Goal: Information Seeking & Learning: Learn about a topic

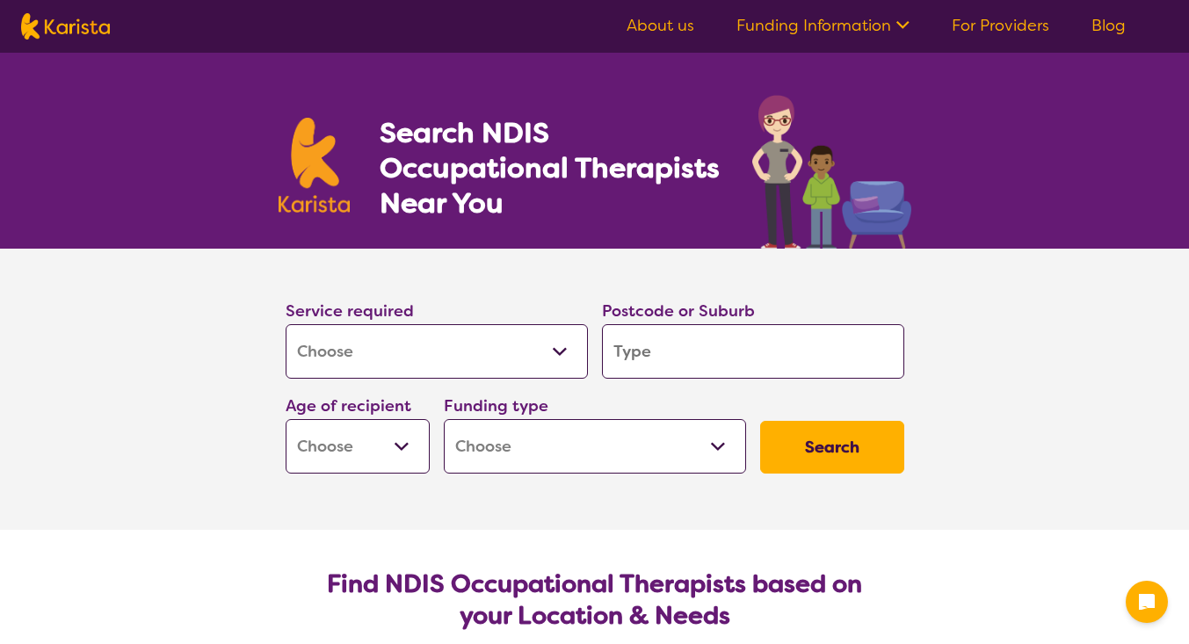
select select "[MEDICAL_DATA]"
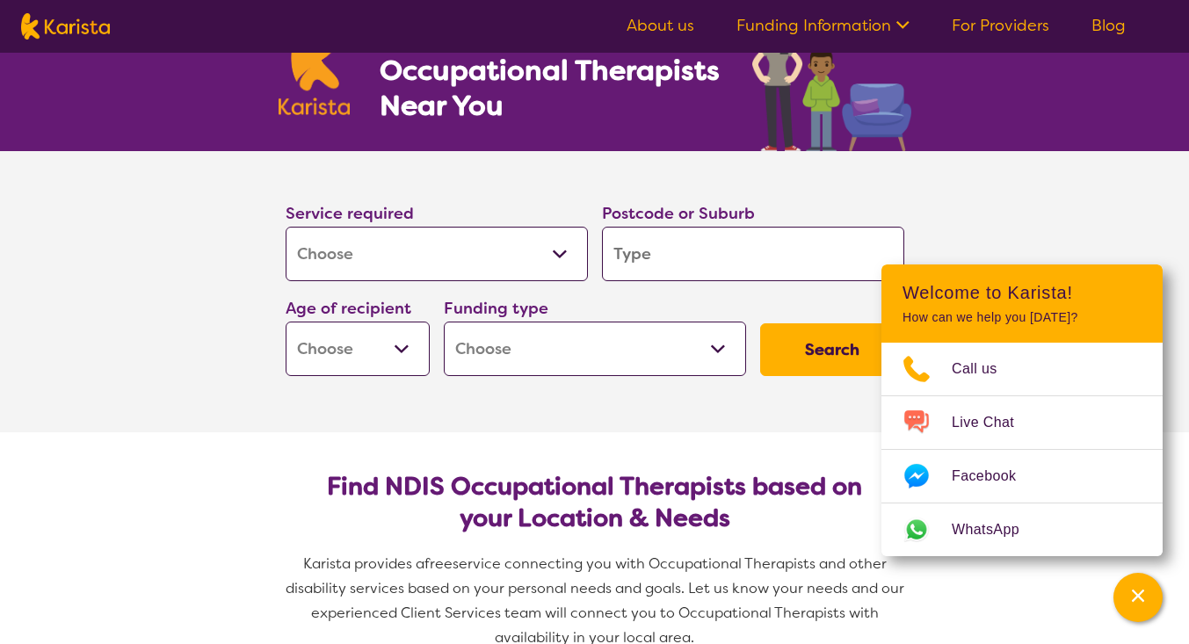
scroll to position [88, 0]
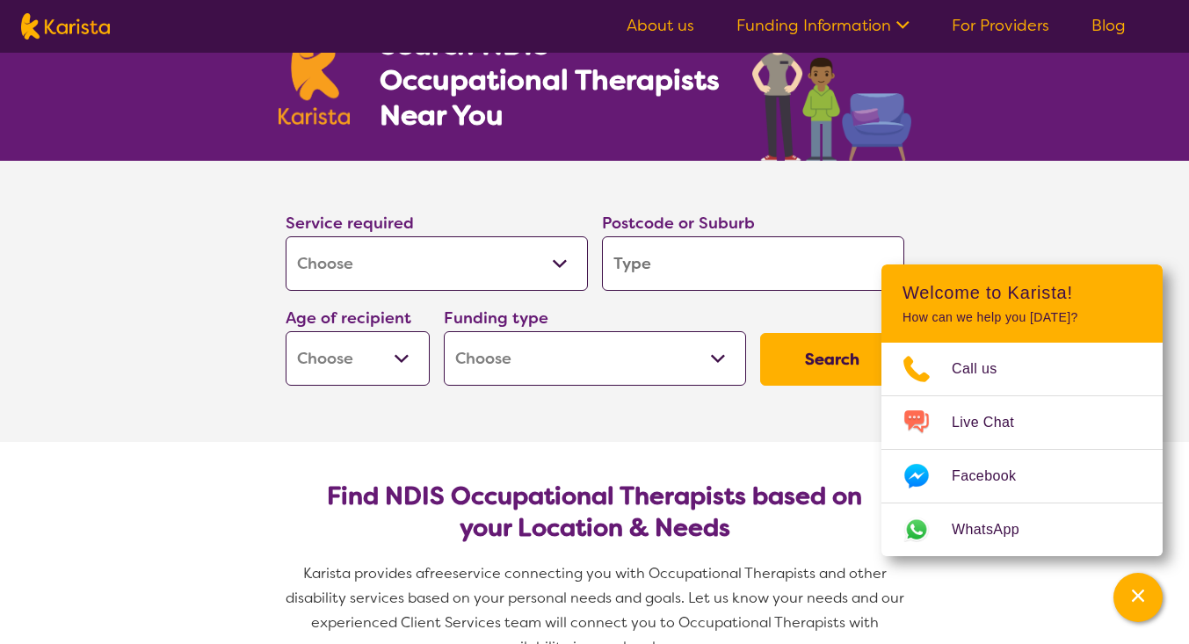
click at [630, 261] on input "search" at bounding box center [753, 263] width 302 height 54
type input "K"
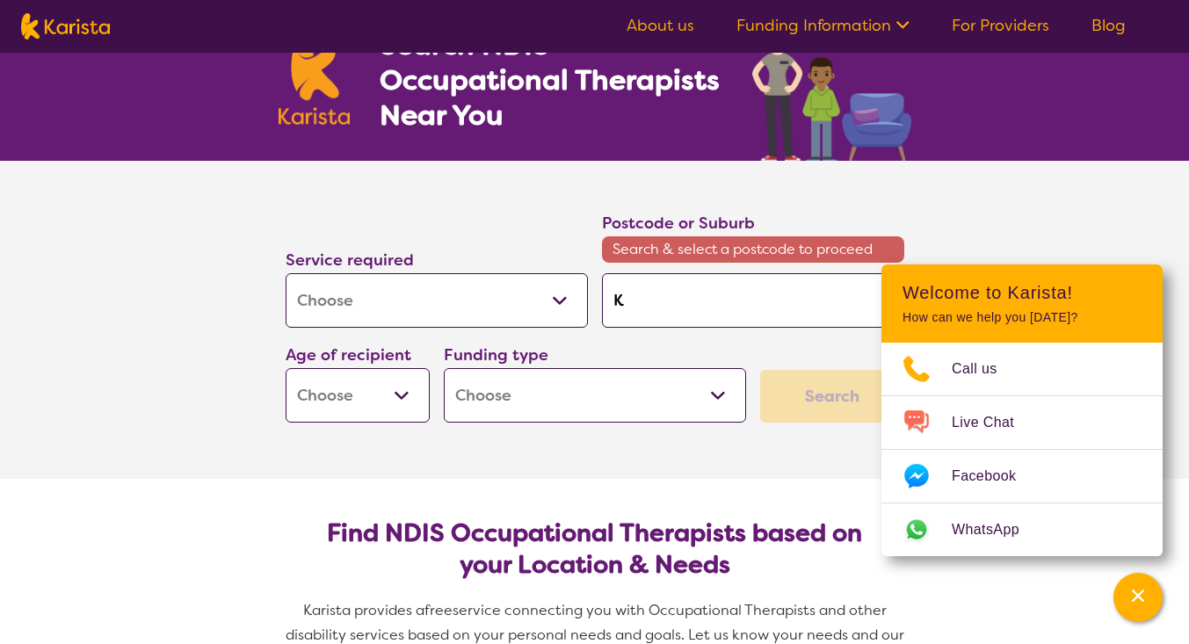
type input "Ki"
type input "Kin"
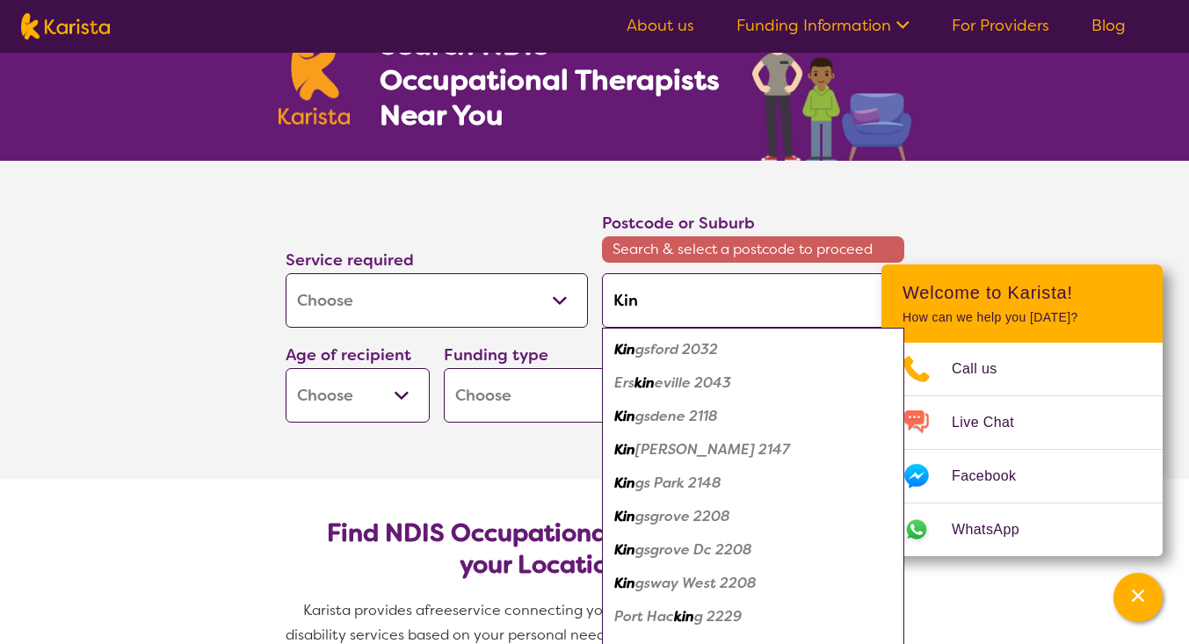
type input "King"
type input "Kings"
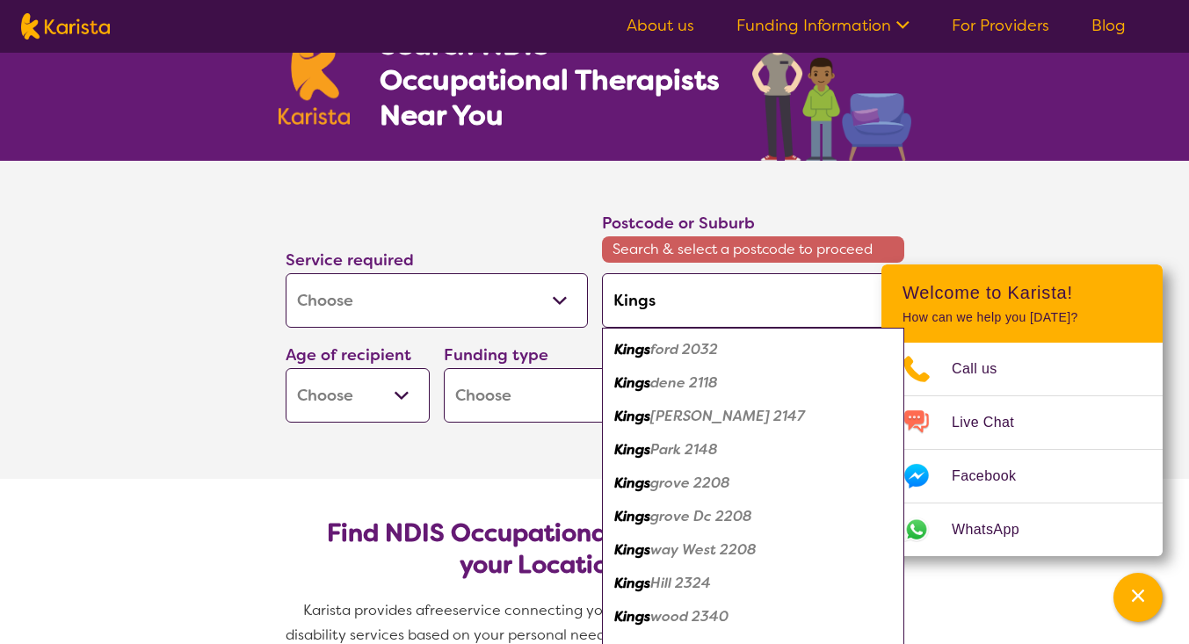
type input "Kingsw"
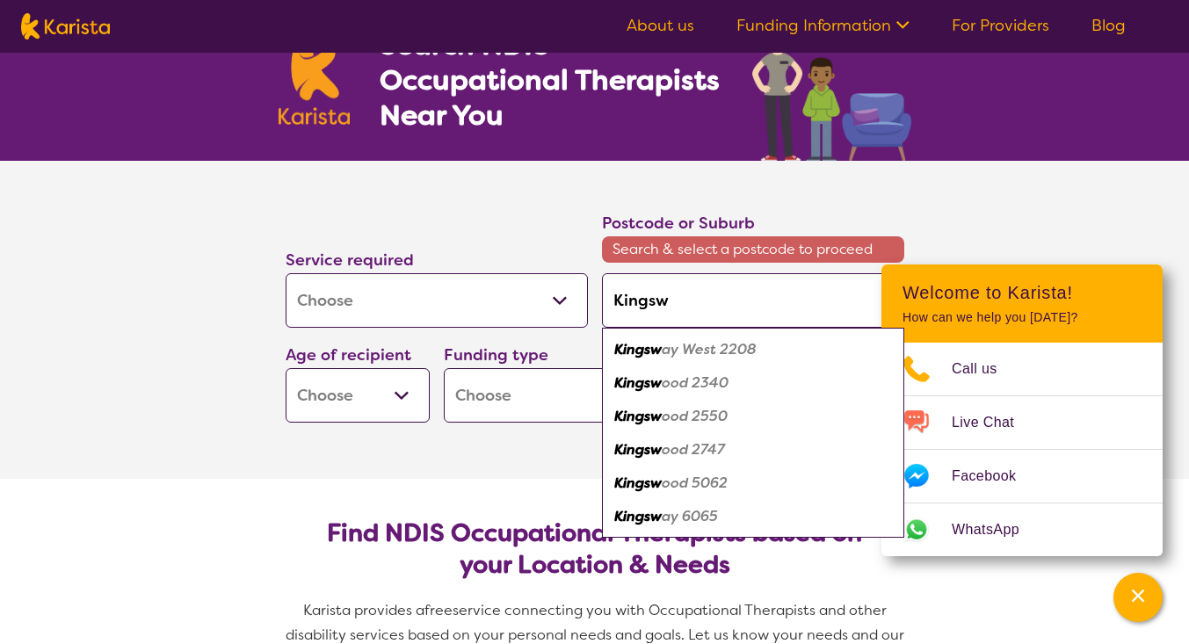
click at [668, 456] on em "ood 2747" at bounding box center [693, 449] width 63 height 18
type input "2747"
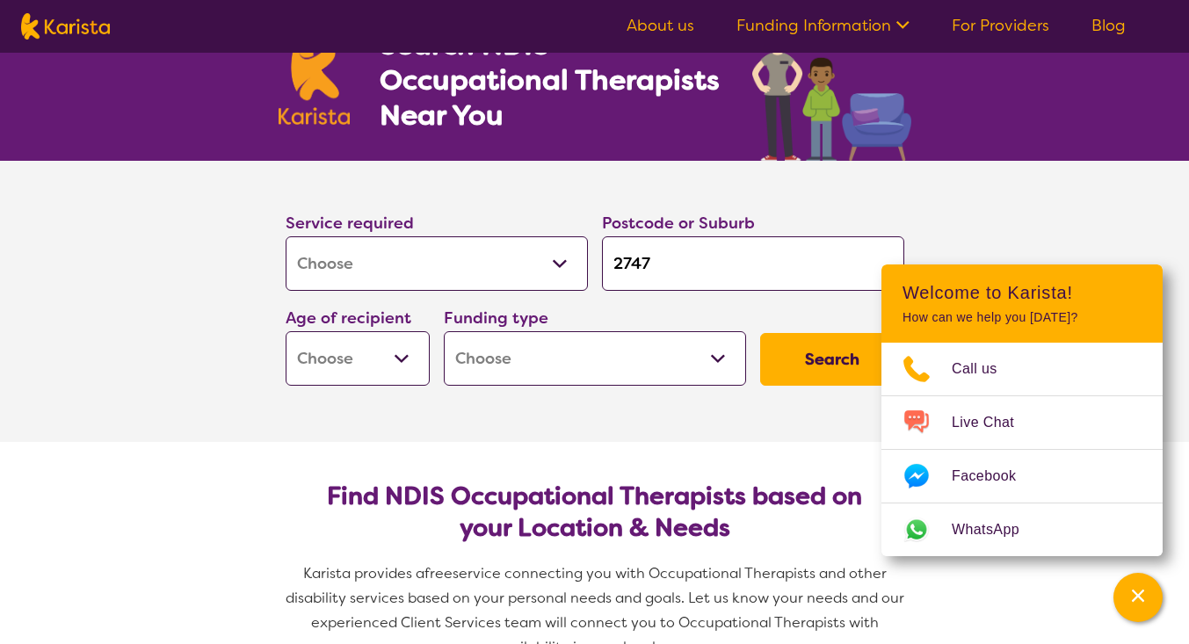
click at [370, 341] on select "Early Childhood - 0 to 9 Child - 10 to 11 Adolescent - 12 to 17 Adult - 18 to 6…" at bounding box center [358, 358] width 144 height 54
select select "AD"
click at [286, 331] on select "Early Childhood - 0 to 9 Child - 10 to 11 Adolescent - 12 to 17 Adult - 18 to 6…" at bounding box center [358, 358] width 144 height 54
select select "AD"
click at [534, 348] on select "Home Care Package (HCP) National Disability Insurance Scheme (NDIS) I don't know" at bounding box center [595, 358] width 302 height 54
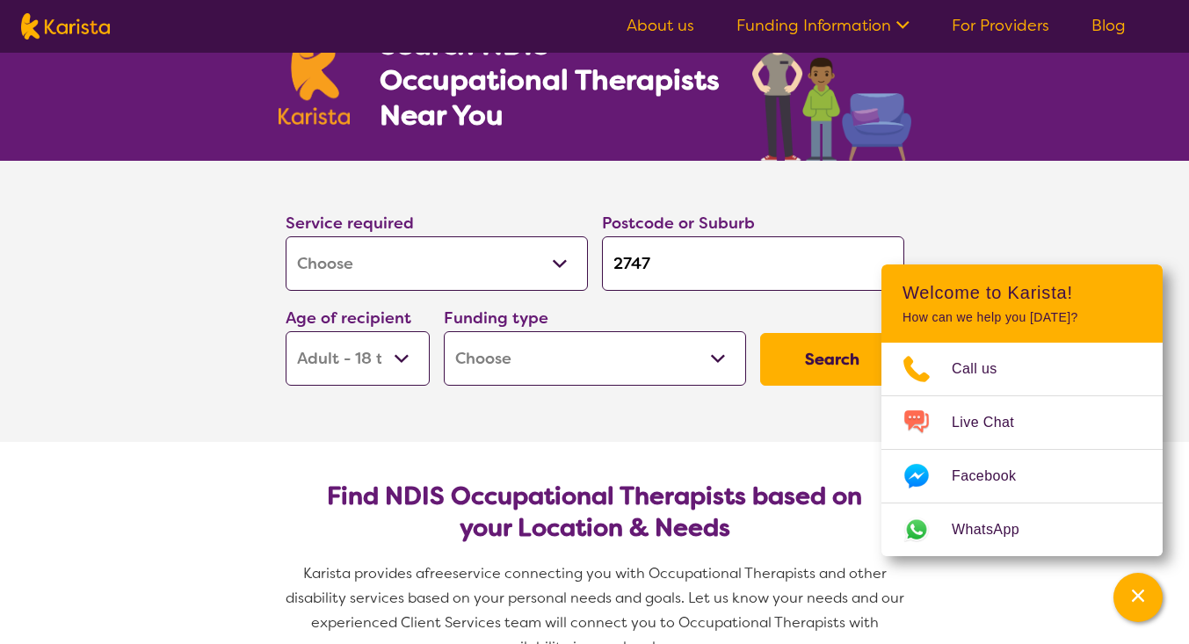
select select "NDIS"
click at [444, 331] on select "Home Care Package (HCP) National Disability Insurance Scheme (NDIS) I don't know" at bounding box center [595, 358] width 302 height 54
select select "NDIS"
click at [807, 344] on button "Search" at bounding box center [832, 359] width 144 height 53
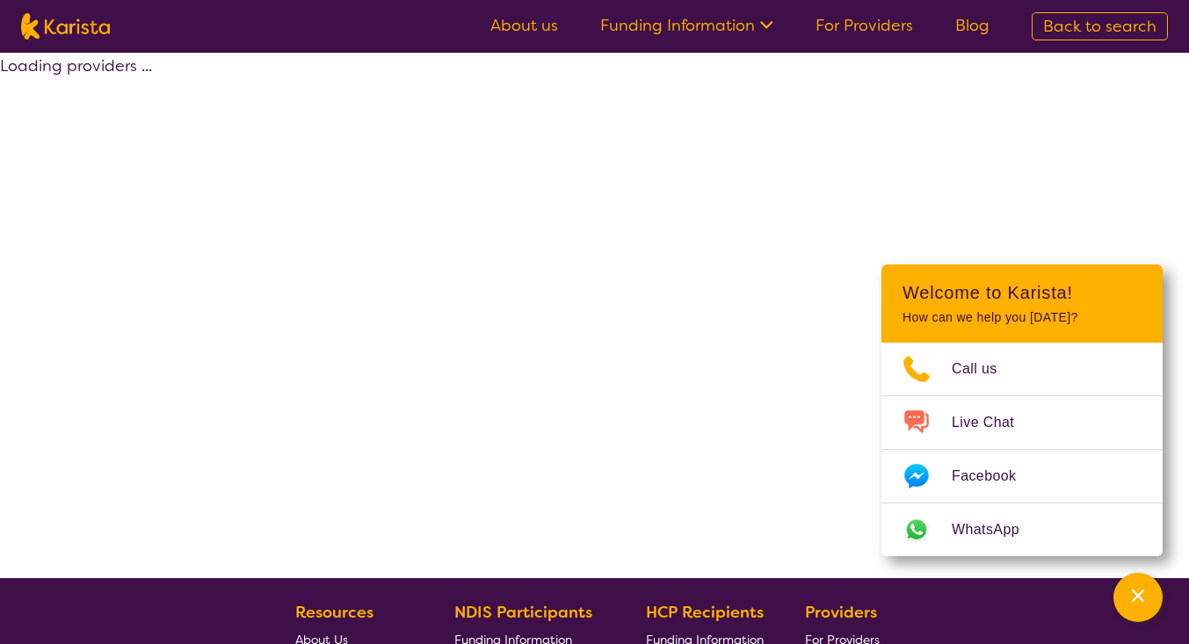
select select "by_score"
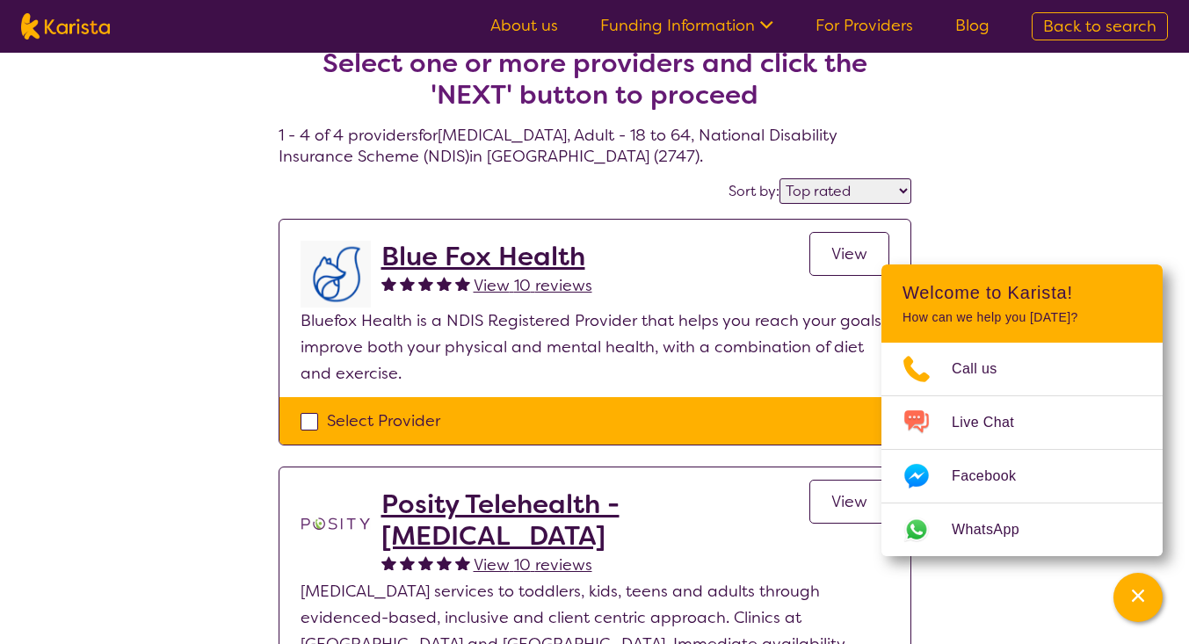
select select "[MEDICAL_DATA]"
select select "AD"
select select "NDIS"
select select "[MEDICAL_DATA]"
select select "AD"
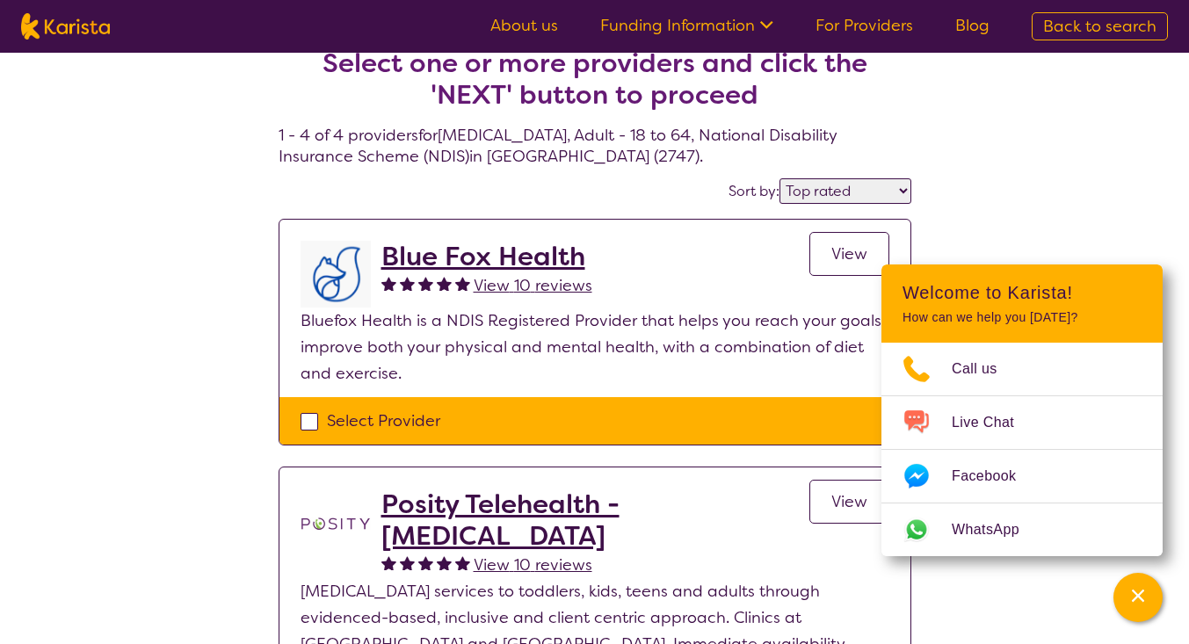
select select "NDIS"
